Goal: Task Accomplishment & Management: Complete application form

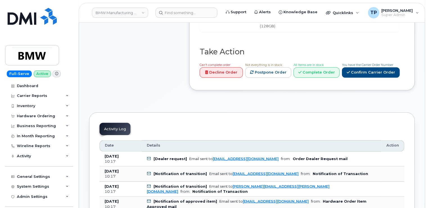
scroll to position [281, 0]
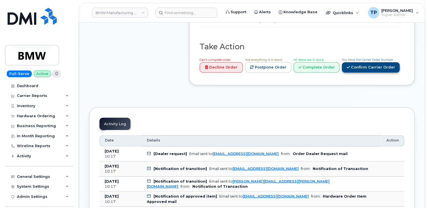
click at [376, 73] on link "Confirm Carrier Order" at bounding box center [371, 67] width 58 height 10
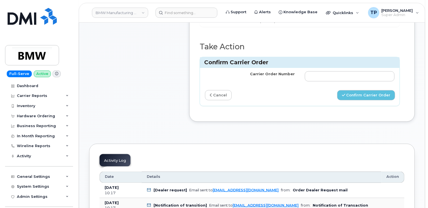
click at [366, 85] on td at bounding box center [350, 76] width 100 height 17
drag, startPoint x: 366, startPoint y: 88, endPoint x: 369, endPoint y: 93, distance: 5.5
click at [366, 81] on input "Carrier Order Number" at bounding box center [350, 76] width 90 height 10
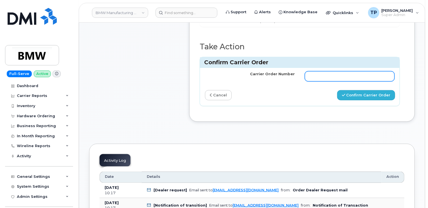
paste input "772044136"
type input "772044136"
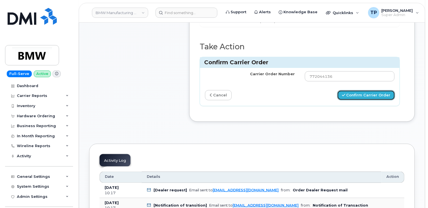
drag, startPoint x: 375, startPoint y: 105, endPoint x: 373, endPoint y: 47, distance: 57.7
click at [375, 100] on button "Confirm Carrier Order" at bounding box center [366, 95] width 58 height 10
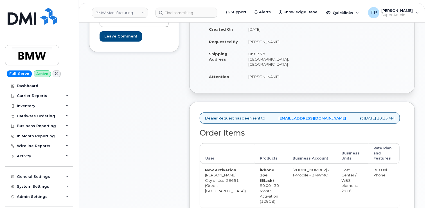
scroll to position [169, 0]
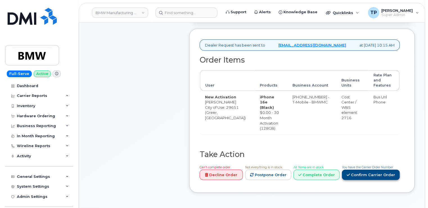
click at [375, 169] on link "Confirm Carrier Order" at bounding box center [371, 174] width 58 height 10
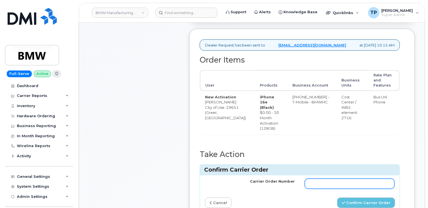
drag, startPoint x: 327, startPoint y: 170, endPoint x: 330, endPoint y: 175, distance: 5.5
click at [327, 175] on td at bounding box center [350, 183] width 100 height 17
click at [330, 178] on input "Carrier Order Number" at bounding box center [350, 183] width 90 height 10
paste input "772044294"
type input "772044294"
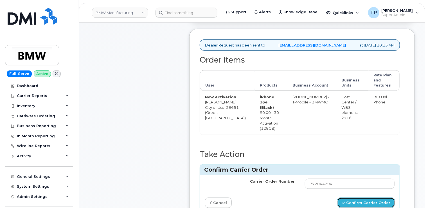
click at [362, 197] on button "Confirm Carrier Order" at bounding box center [366, 202] width 58 height 10
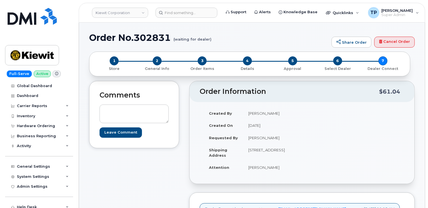
scroll to position [309, 0]
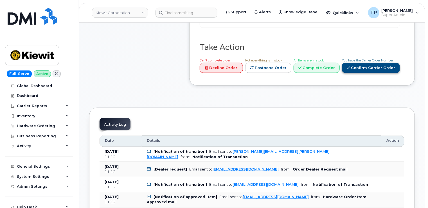
click at [375, 63] on link "Confirm Carrier Order" at bounding box center [371, 68] width 58 height 10
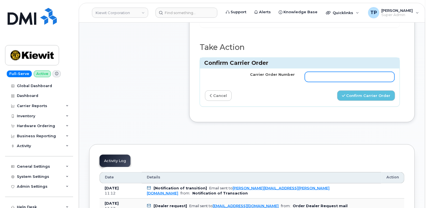
click at [366, 72] on input "Carrier Order Number" at bounding box center [350, 77] width 90 height 10
paste input "MB1000506320570"
type input "MB1000506320570"
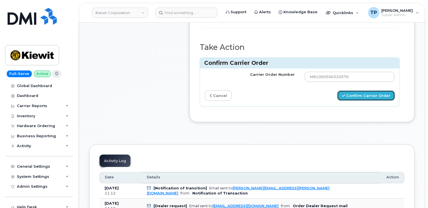
click at [370, 90] on button "Confirm Carrier Order" at bounding box center [366, 95] width 58 height 10
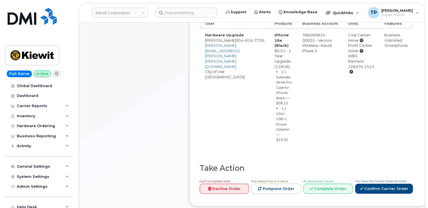
scroll to position [281, 0]
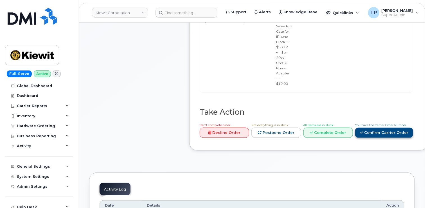
click at [377, 138] on link "Confirm Carrier Order" at bounding box center [384, 132] width 58 height 10
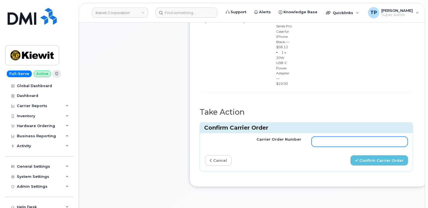
click at [370, 147] on input "Carrier Order Number" at bounding box center [360, 141] width 96 height 10
paste input "MB3000600109792"
type input "MB3000600109792"
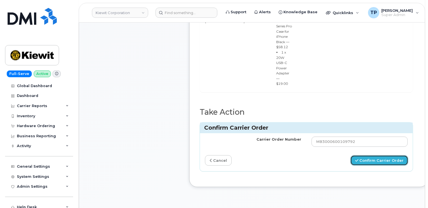
click at [374, 165] on button "Confirm Carrier Order" at bounding box center [379, 160] width 58 height 10
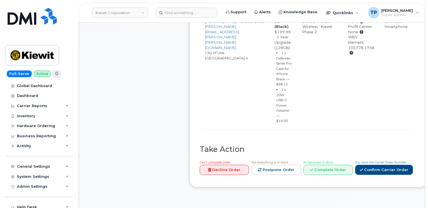
scroll to position [309, 0]
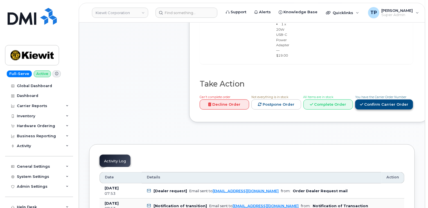
click at [381, 110] on link "Confirm Carrier Order" at bounding box center [384, 104] width 58 height 10
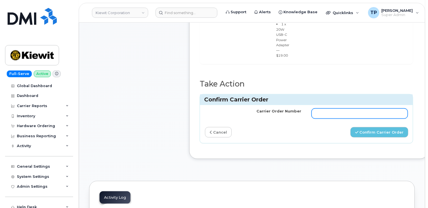
click at [370, 118] on input "Carrier Order Number" at bounding box center [360, 113] width 96 height 10
paste input "MB1000506270364"
type input "MB1000506270364"
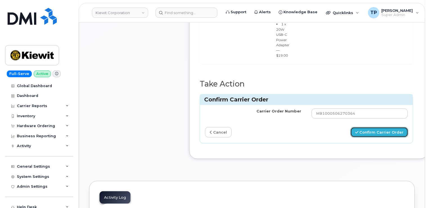
drag, startPoint x: 384, startPoint y: 145, endPoint x: 373, endPoint y: 79, distance: 66.7
click at [384, 137] on button "Confirm Carrier Order" at bounding box center [379, 132] width 58 height 10
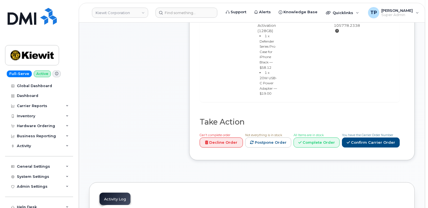
scroll to position [309, 0]
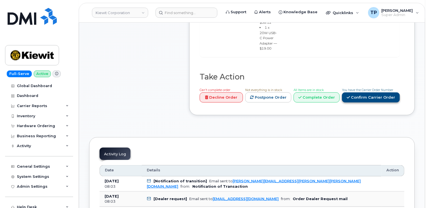
click at [360, 92] on link "Confirm Carrier Order" at bounding box center [371, 97] width 58 height 10
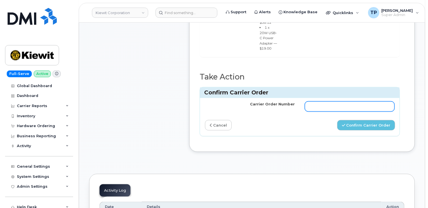
click at [356, 101] on input "Carrier Order Number" at bounding box center [350, 106] width 90 height 10
paste input "MB1000506271310"
type input "MB1000506271310"
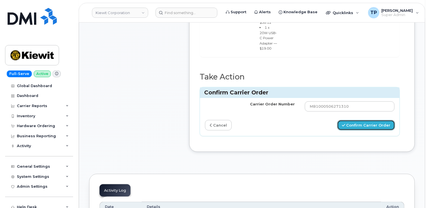
drag, startPoint x: 366, startPoint y: 97, endPoint x: 371, endPoint y: 73, distance: 24.5
click at [365, 120] on button "Confirm Carrier Order" at bounding box center [366, 125] width 58 height 10
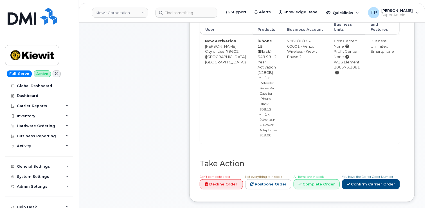
scroll to position [225, 0]
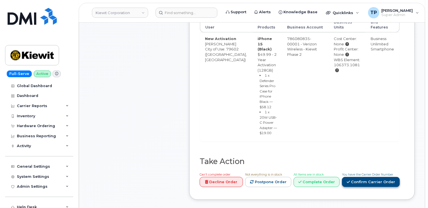
click at [363, 177] on link "Confirm Carrier Order" at bounding box center [371, 182] width 58 height 10
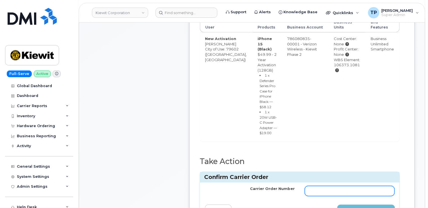
click at [345, 182] on td at bounding box center [350, 190] width 100 height 17
paste input "MB1000506279036"
type input "MB1000506279036"
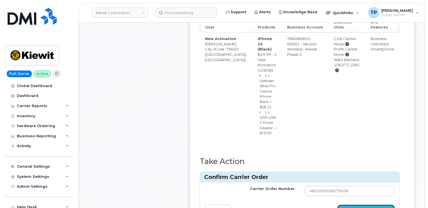
click at [357, 204] on button "Confirm Carrier Order" at bounding box center [366, 209] width 58 height 10
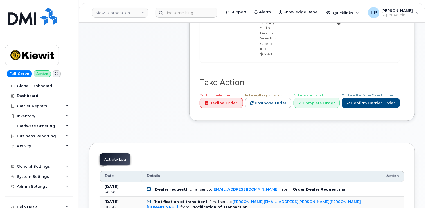
scroll to position [225, 0]
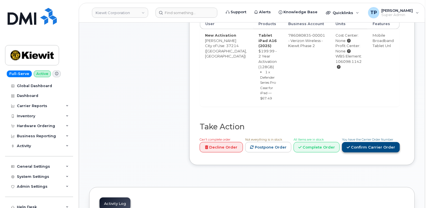
click at [369, 142] on link "Confirm Carrier Order" at bounding box center [371, 147] width 58 height 10
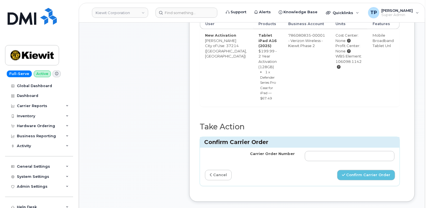
click at [354, 150] on td at bounding box center [350, 155] width 100 height 17
click at [353, 151] on input "Carrier Order Number" at bounding box center [350, 156] width 90 height 10
paste input "MB1000506281680"
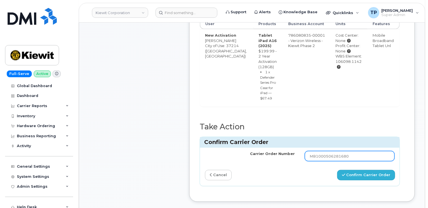
type input "MB1000506281680"
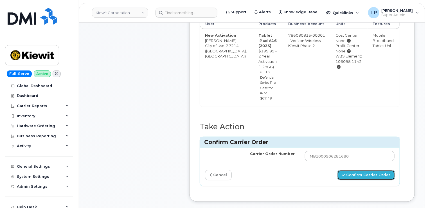
drag, startPoint x: 366, startPoint y: 165, endPoint x: 366, endPoint y: 109, distance: 55.7
click at [365, 170] on button "Confirm Carrier Order" at bounding box center [366, 175] width 58 height 10
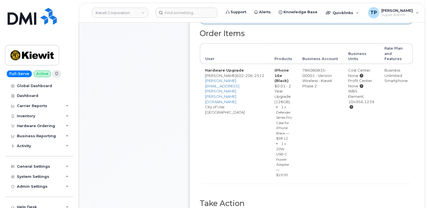
scroll to position [253, 0]
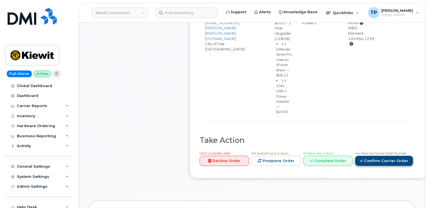
click at [380, 166] on link "Confirm Carrier Order" at bounding box center [384, 161] width 58 height 10
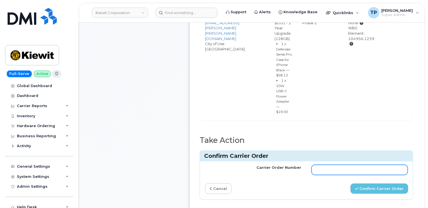
click at [359, 175] on input "Carrier Order Number" at bounding box center [360, 170] width 96 height 10
paste input "MB3000600032556"
type input "MB3000600032556"
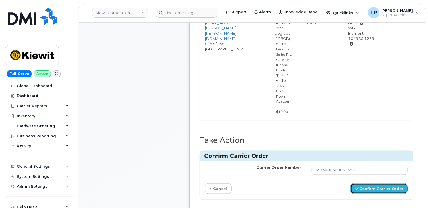
click at [364, 194] on button "Confirm Carrier Order" at bounding box center [379, 188] width 58 height 10
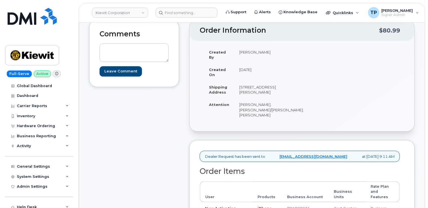
scroll to position [169, 0]
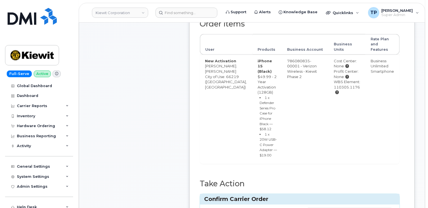
scroll to position [281, 0]
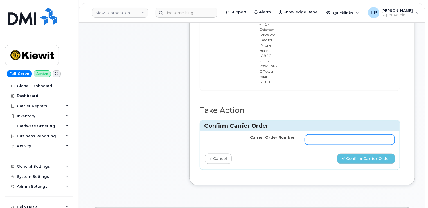
click at [316, 134] on input "Carrier Order Number" at bounding box center [350, 139] width 90 height 10
paste input "MB1000506285588"
type input "MB1000506285588"
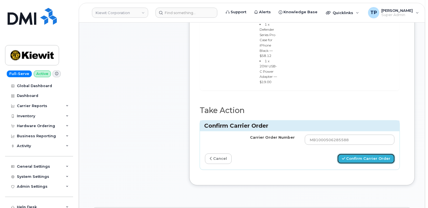
click at [373, 153] on button "Confirm Carrier Order" at bounding box center [366, 158] width 58 height 10
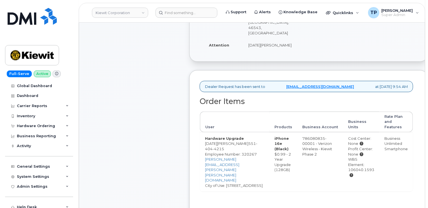
scroll to position [141, 0]
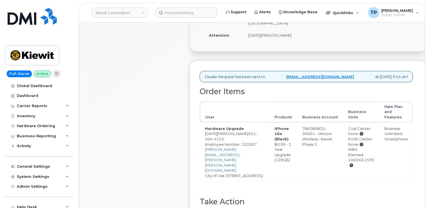
paste input "MB1000506323587"
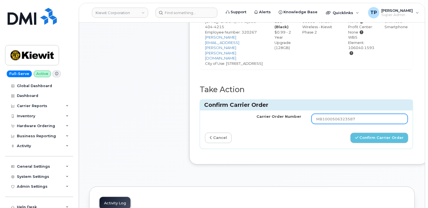
scroll to position [253, 0]
type input "MB1000506323587"
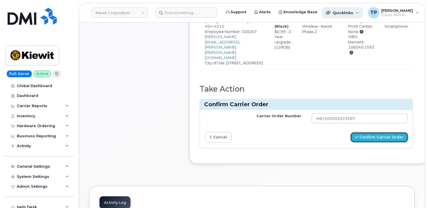
drag, startPoint x: 366, startPoint y: 105, endPoint x: 357, endPoint y: 16, distance: 89.3
click at [366, 132] on button "Confirm Carrier Order" at bounding box center [379, 137] width 58 height 10
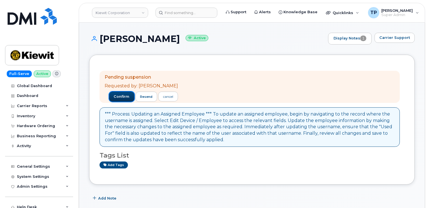
click at [109, 97] on button "confirm" at bounding box center [121, 96] width 25 height 10
click at [121, 96] on span "confirm" at bounding box center [122, 96] width 16 height 5
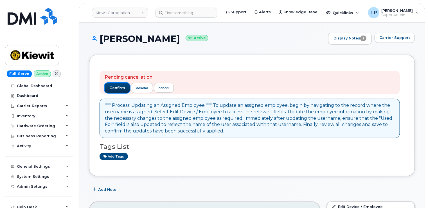
click at [119, 91] on button "confirm" at bounding box center [117, 88] width 25 height 10
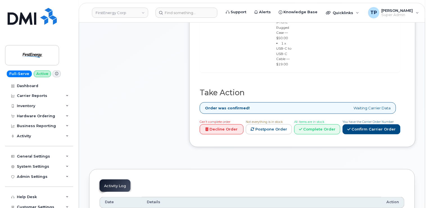
scroll to position [309, 0]
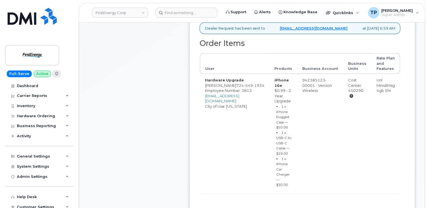
scroll to position [253, 0]
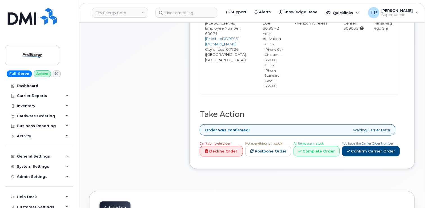
scroll to position [253, 0]
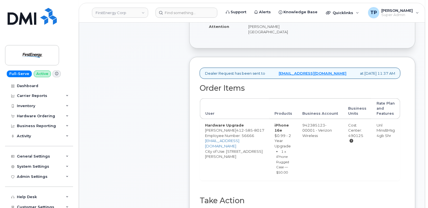
scroll to position [253, 0]
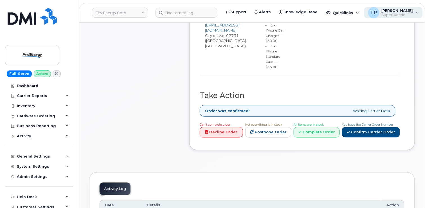
scroll to position [281, 0]
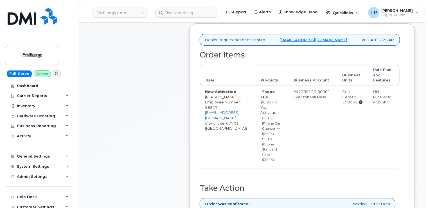
scroll to position [253, 0]
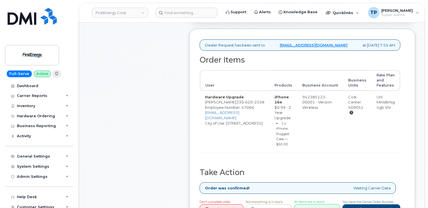
scroll to position [225, 0]
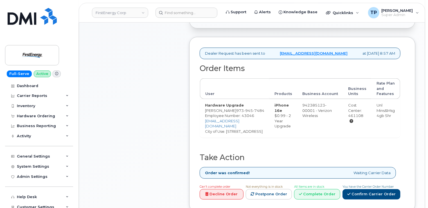
scroll to position [169, 0]
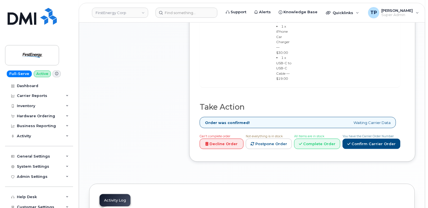
scroll to position [309, 0]
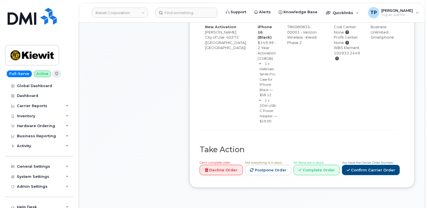
scroll to position [253, 0]
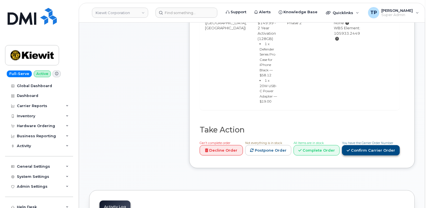
click at [381, 145] on link "Confirm Carrier Order" at bounding box center [371, 150] width 58 height 10
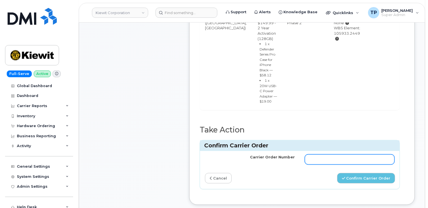
click at [374, 154] on input "Carrier Order Number" at bounding box center [350, 159] width 90 height 10
paste input "MB1000506378783"
type input "MB1000506378783"
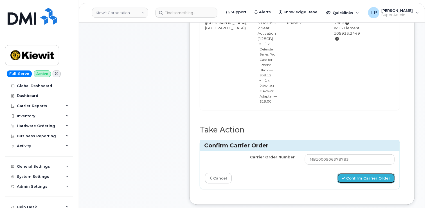
click at [369, 173] on button "Confirm Carrier Order" at bounding box center [366, 178] width 58 height 10
